Goal: Navigation & Orientation: Find specific page/section

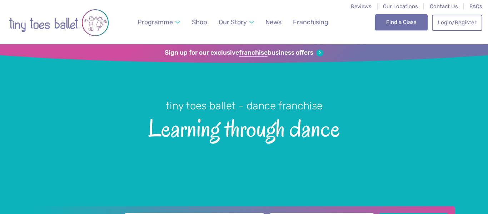
click at [404, 24] on link "Find a Class" at bounding box center [401, 22] width 52 height 16
click at [414, 24] on link "Find a Class" at bounding box center [401, 22] width 52 height 16
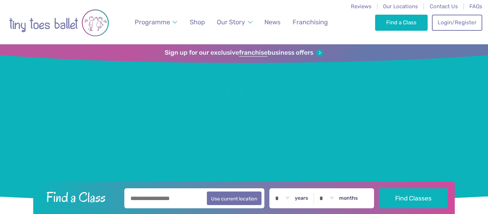
scroll to position [174, 0]
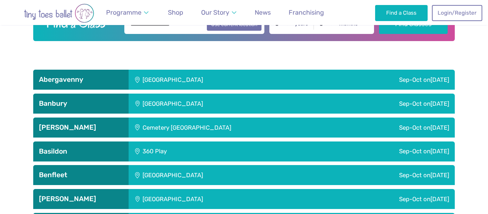
drag, startPoint x: 0, startPoint y: 0, endPoint x: 483, endPoint y: 39, distance: 484.9
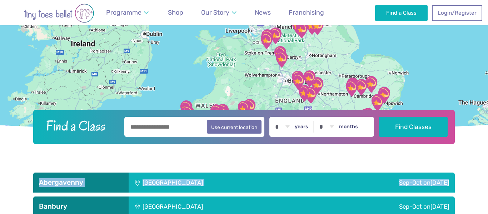
scroll to position [76, 0]
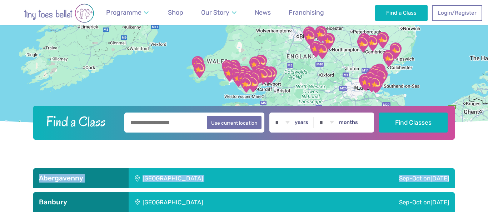
drag, startPoint x: 313, startPoint y: 69, endPoint x: 325, endPoint y: 28, distance: 42.7
click at [325, 28] on img "The Barn Community Centre" at bounding box center [321, 34] width 18 height 18
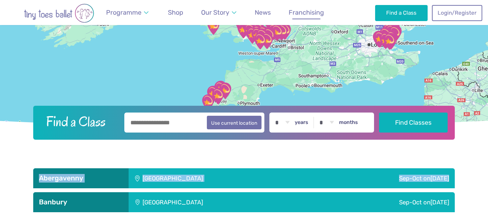
drag, startPoint x: 304, startPoint y: 59, endPoint x: 319, endPoint y: 14, distance: 46.8
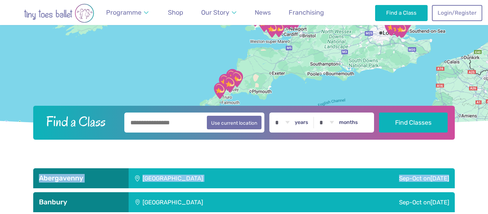
drag, startPoint x: 281, startPoint y: 85, endPoint x: 295, endPoint y: 72, distance: 18.9
click at [295, 72] on div at bounding box center [244, 49] width 488 height 160
